Goal: Task Accomplishment & Management: Complete application form

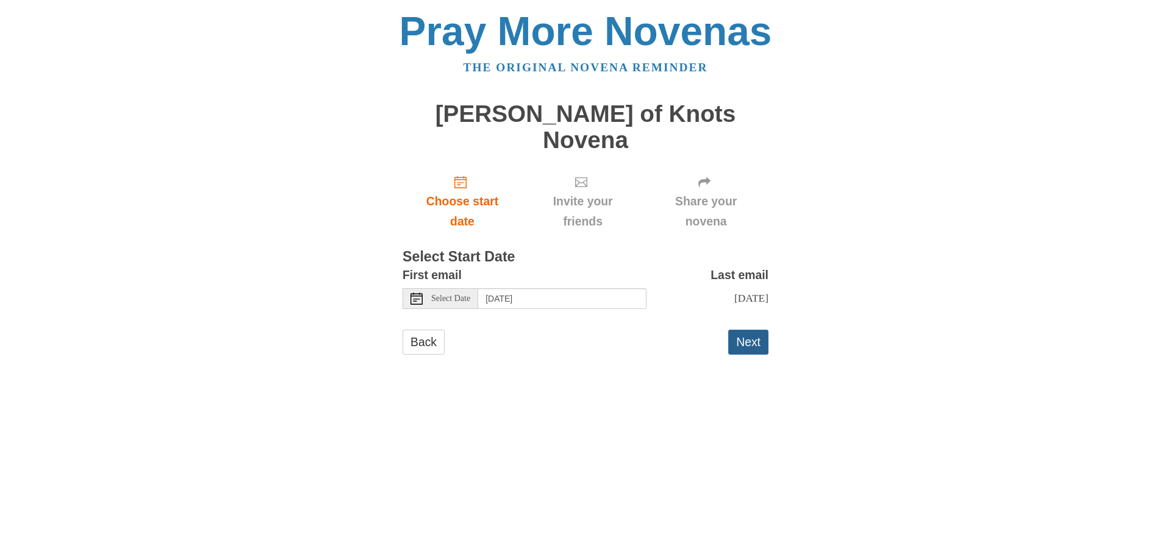
click at [745, 330] on button "Next" at bounding box center [748, 342] width 40 height 25
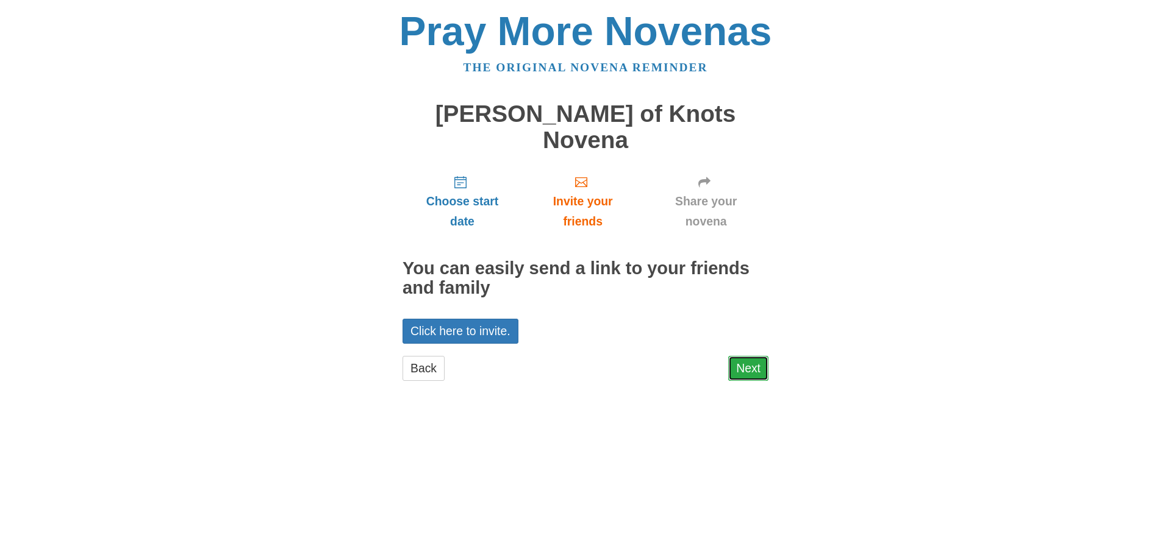
click at [751, 356] on link "Next" at bounding box center [748, 368] width 40 height 25
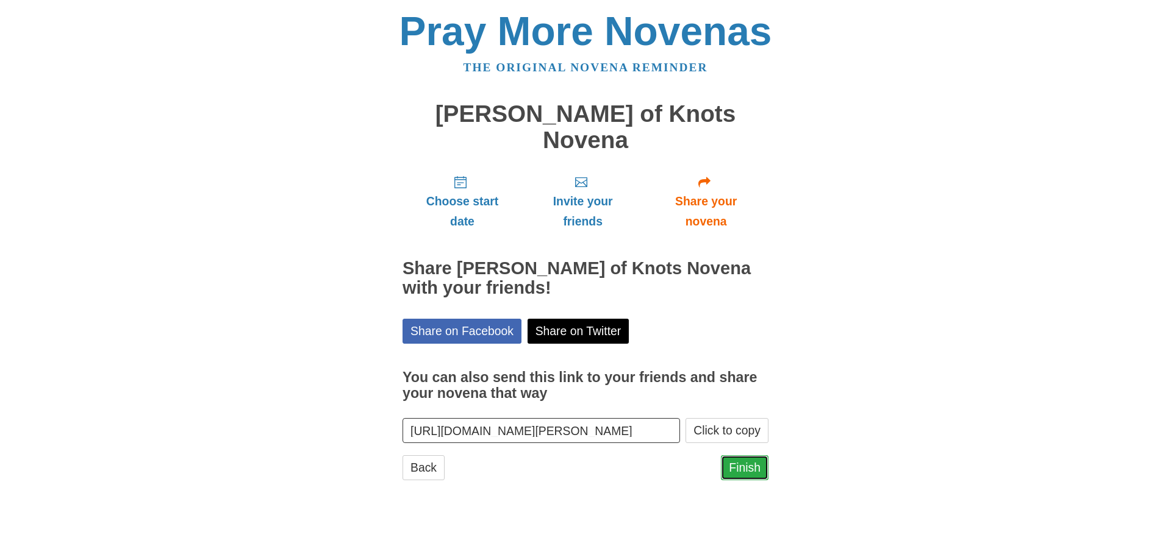
click at [743, 455] on link "Finish" at bounding box center [745, 467] width 48 height 25
